Goal: Find specific page/section: Locate a particular part of the current website

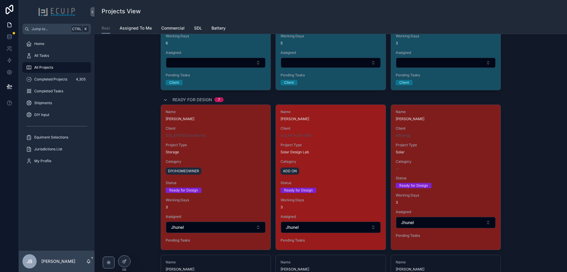
scroll to position [414, 0]
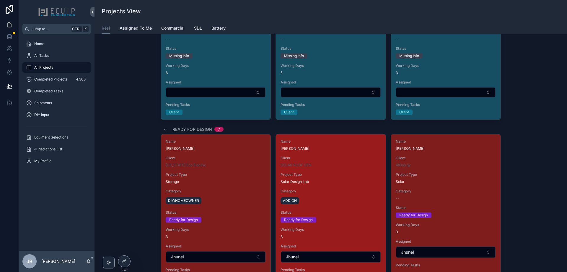
click at [337, 185] on div "Name [PERSON_NAME] Client SOLAR ROOF GEN Project Type Solar Design Lab Category…" at bounding box center [331, 206] width 110 height 145
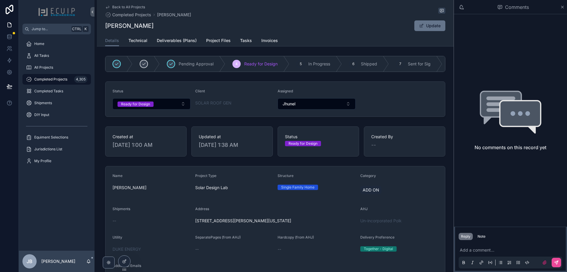
drag, startPoint x: 159, startPoint y: 24, endPoint x: 103, endPoint y: 26, distance: 56.5
click at [103, 26] on div "Back to All Projects Completed Projects [PERSON_NAME] [PERSON_NAME] Update Deta…" at bounding box center [275, 23] width 357 height 46
copy h1 "[PERSON_NAME]"
drag, startPoint x: 254, startPoint y: 223, endPoint x: 192, endPoint y: 47, distance: 187.3
click at [193, 220] on form "Name [PERSON_NAME] Project Type Solar Design Lab Structure Single Family Home C…" at bounding box center [276, 256] width 340 height 180
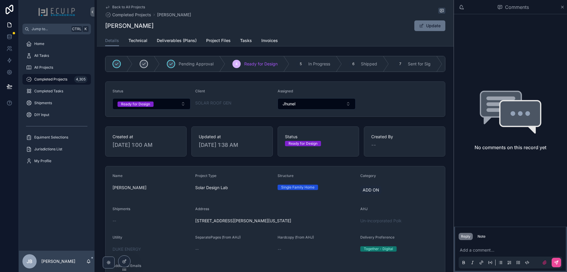
copy span "[STREET_ADDRESS][PERSON_NAME][US_STATE]"
